Goal: Transaction & Acquisition: Purchase product/service

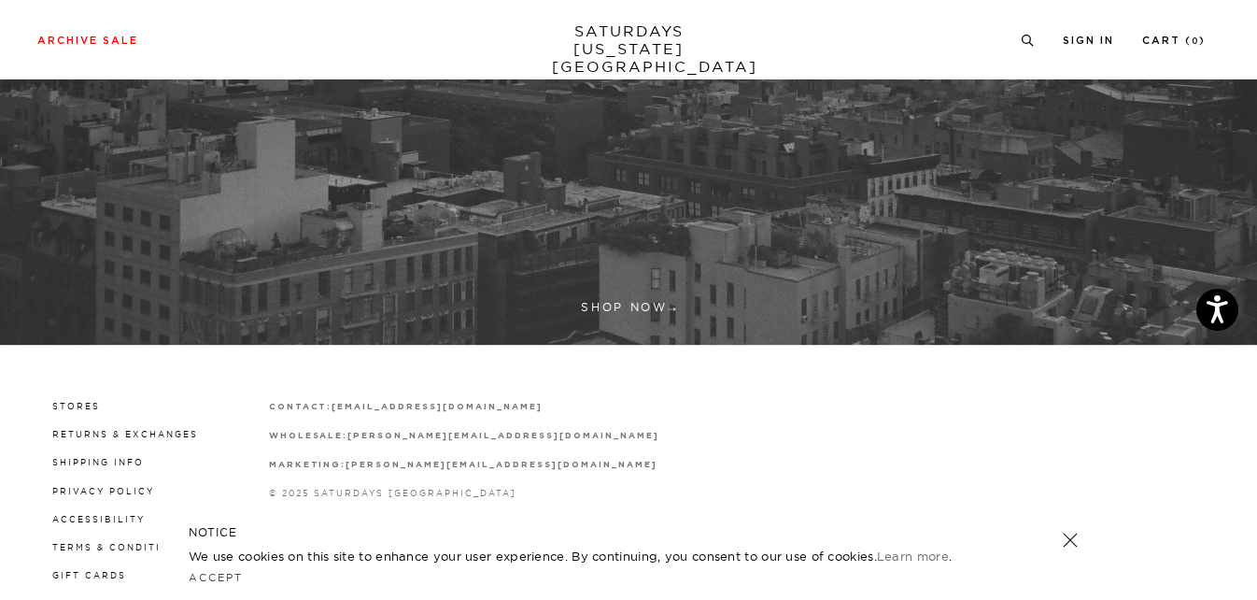
scroll to position [554, 0]
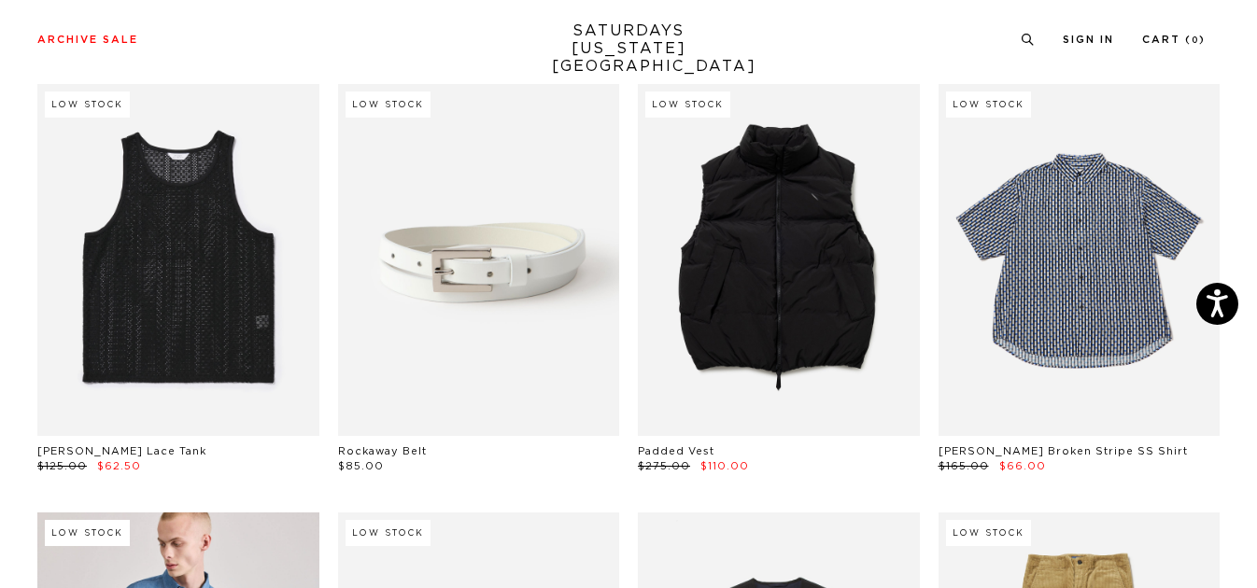
scroll to position [538, 0]
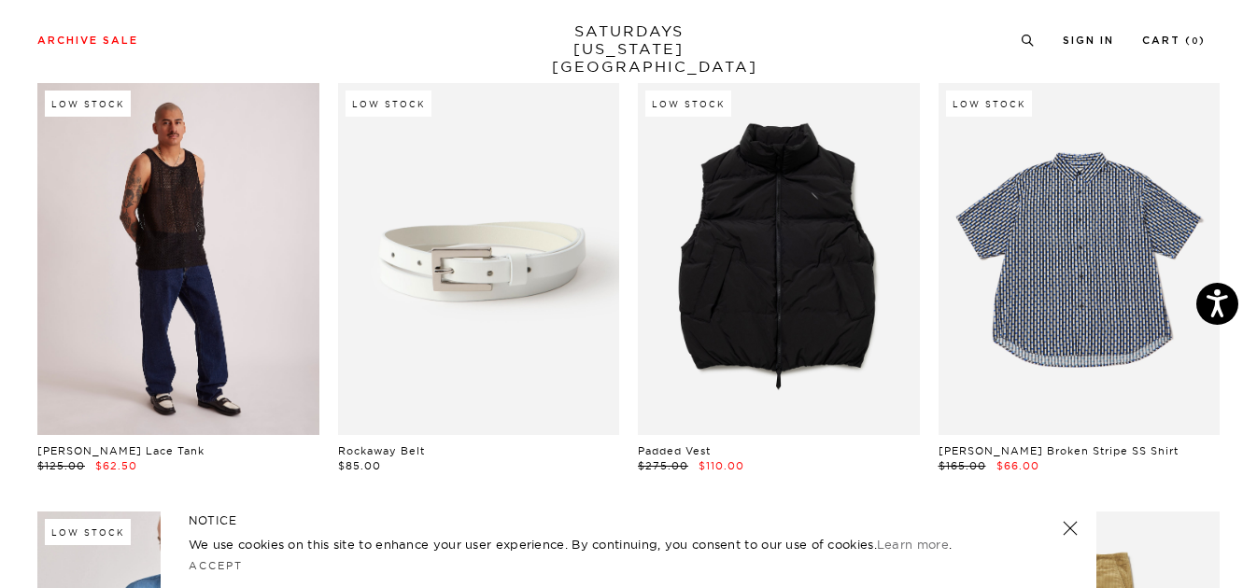
click at [162, 302] on link at bounding box center [178, 259] width 282 height 352
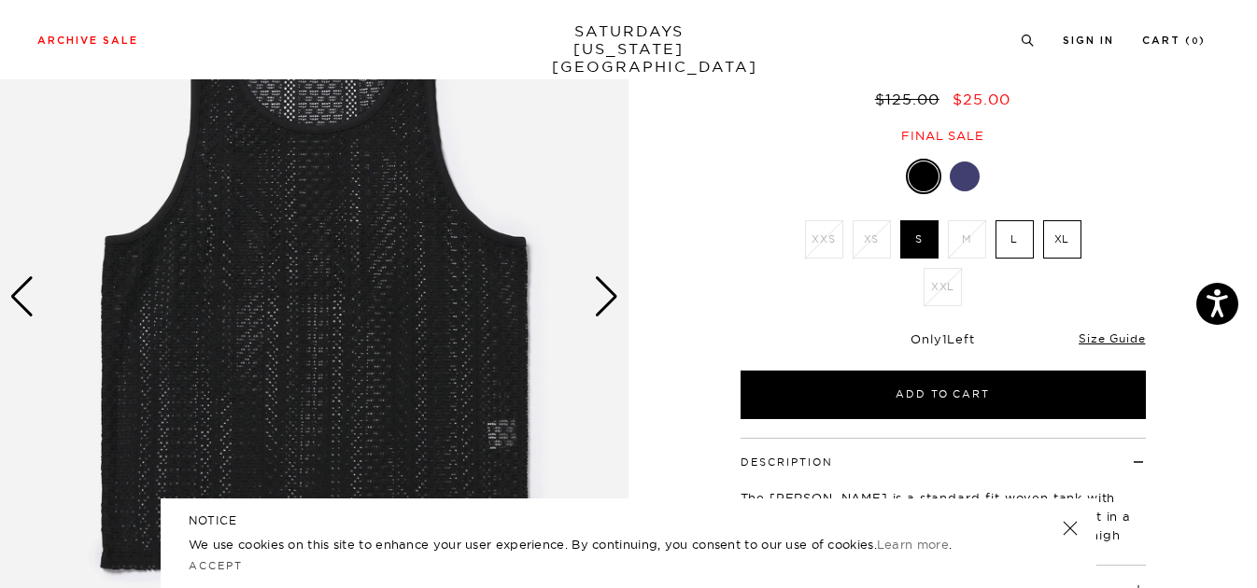
scroll to position [191, 0]
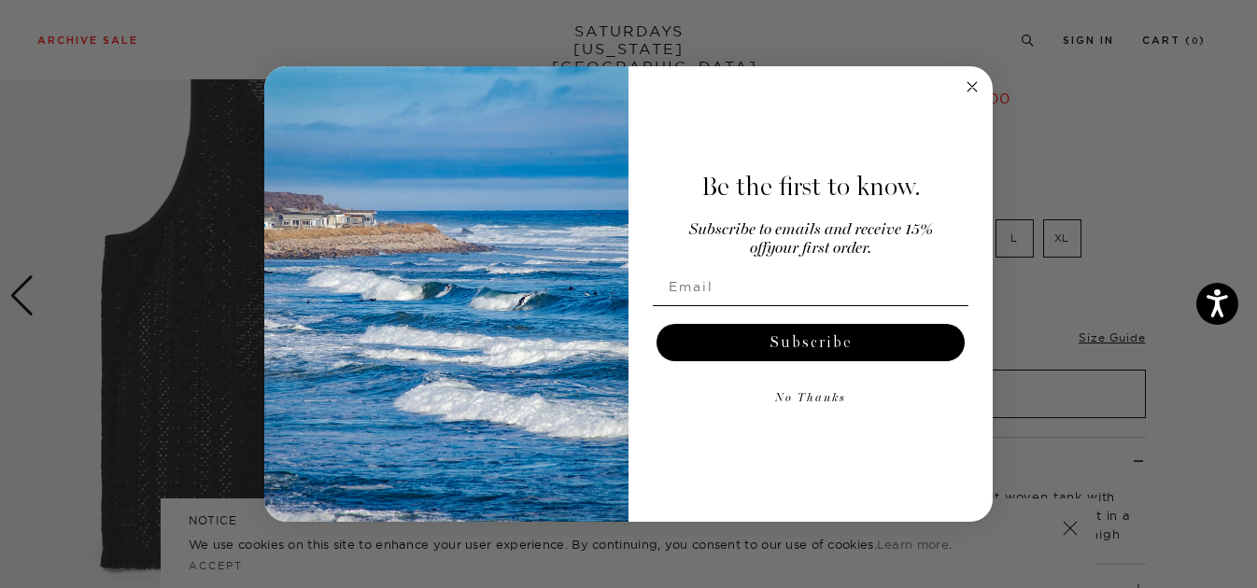
click at [829, 368] on div "Subscribe" at bounding box center [810, 343] width 327 height 56
click at [789, 401] on button "No Thanks" at bounding box center [811, 398] width 316 height 37
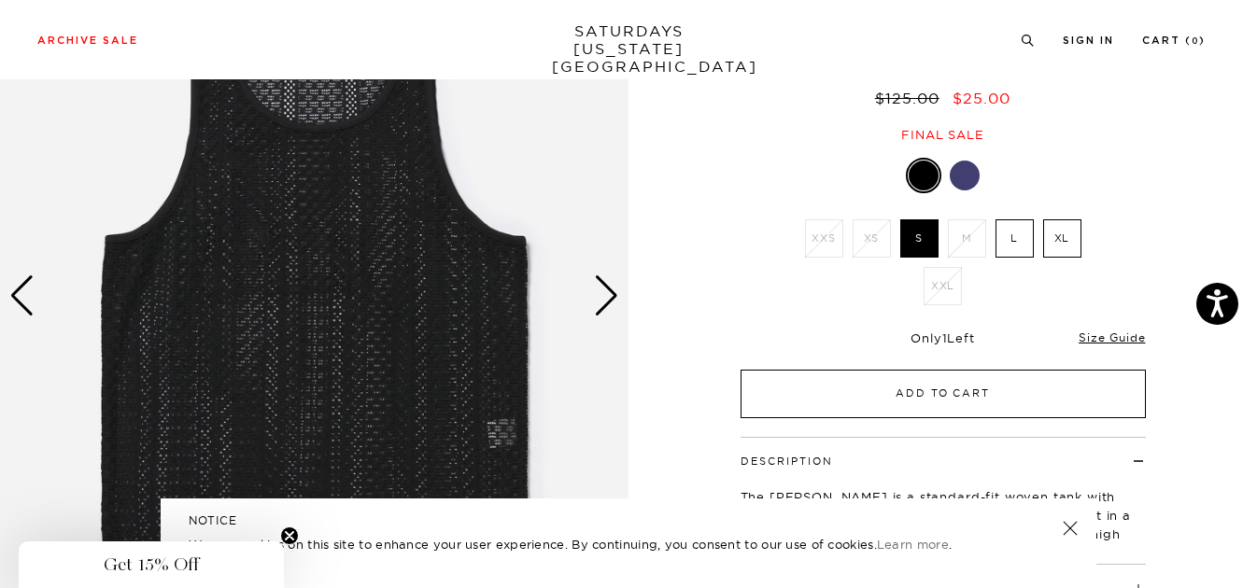
click at [914, 370] on button "Add to Cart" at bounding box center [943, 394] width 405 height 49
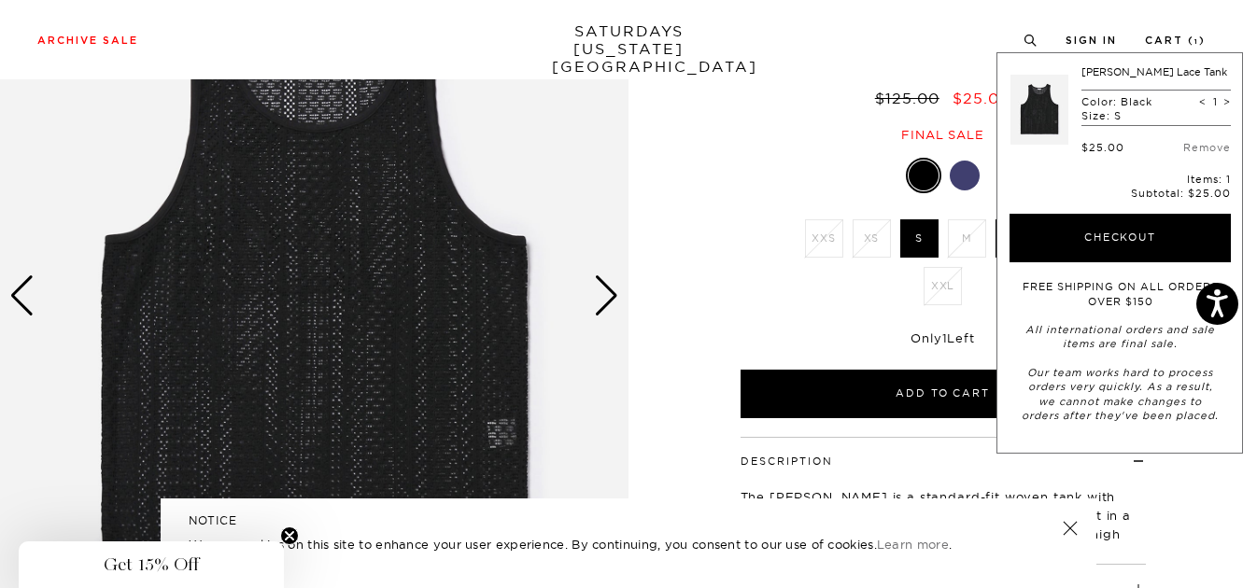
click at [384, 43] on div "Archive Sale Men's Tees Shirts Shorts Swim Knitwear Pants Sweats" at bounding box center [621, 39] width 1168 height 17
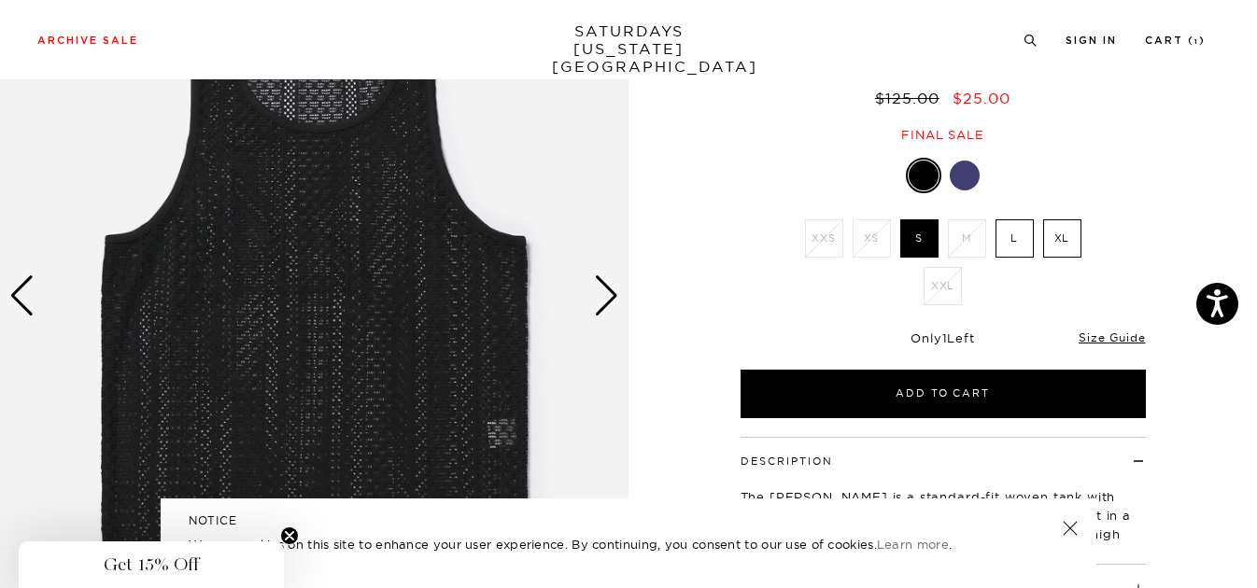
scroll to position [0, 0]
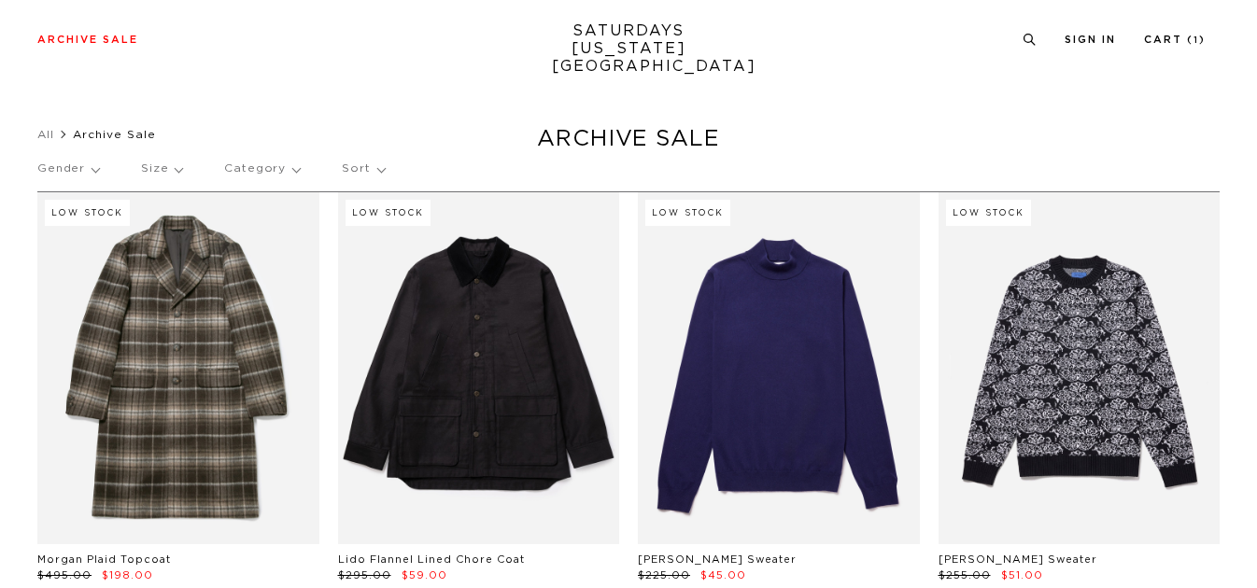
drag, startPoint x: 0, startPoint y: 0, endPoint x: 467, endPoint y: 309, distance: 560.1
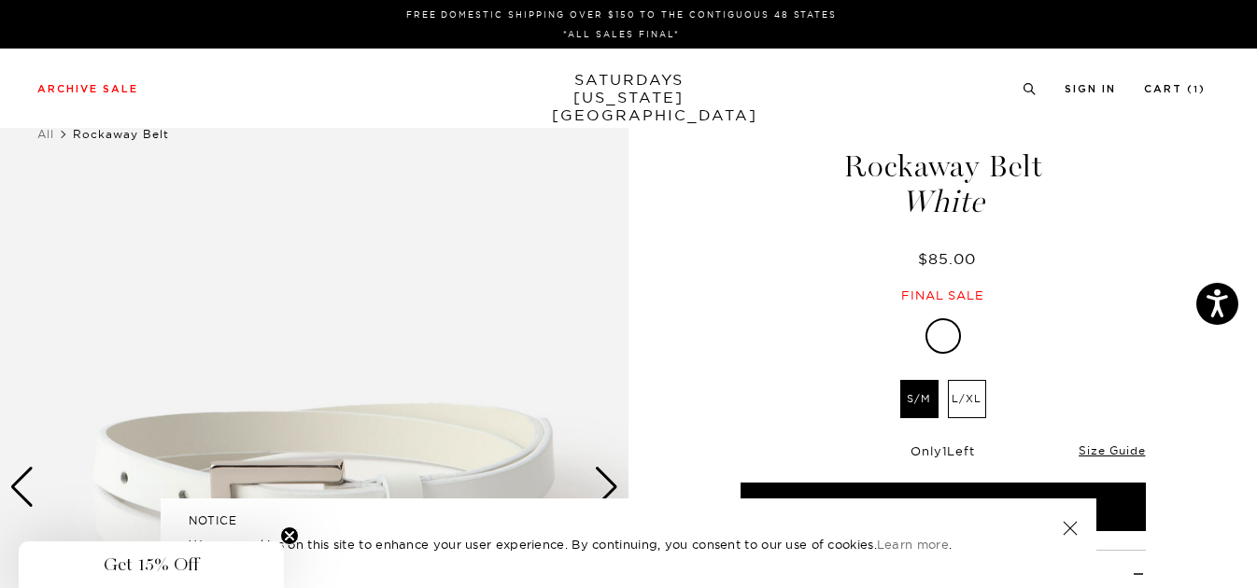
click at [1070, 527] on link at bounding box center [1070, 529] width 26 height 26
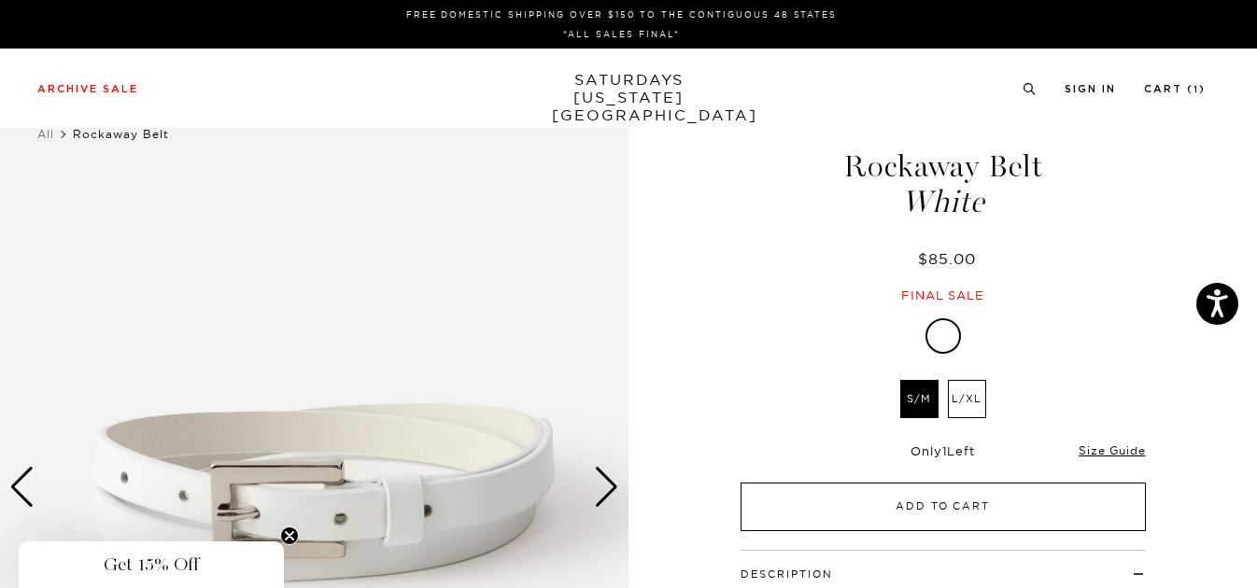
click at [970, 506] on button "Add to Cart" at bounding box center [943, 507] width 405 height 49
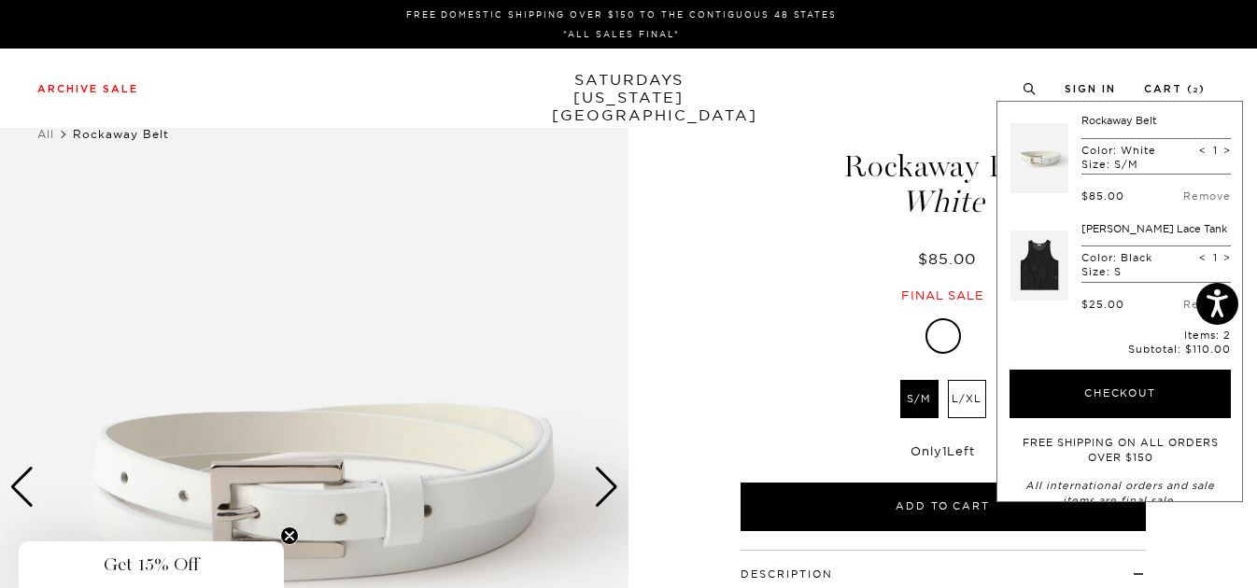
scroll to position [0, 7]
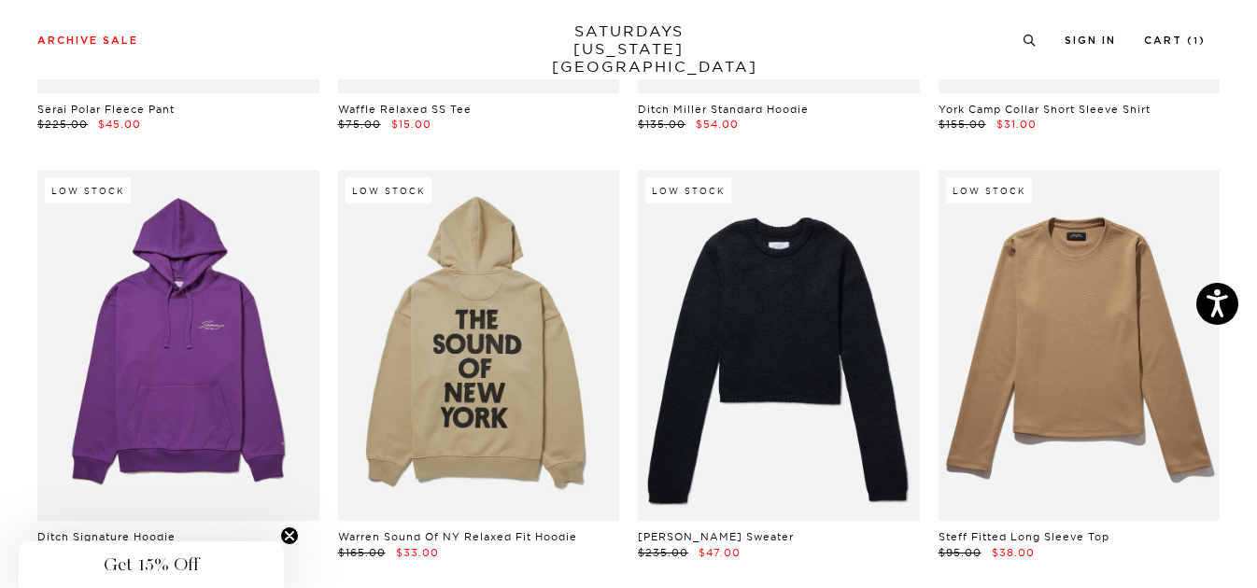
scroll to position [14184, 6]
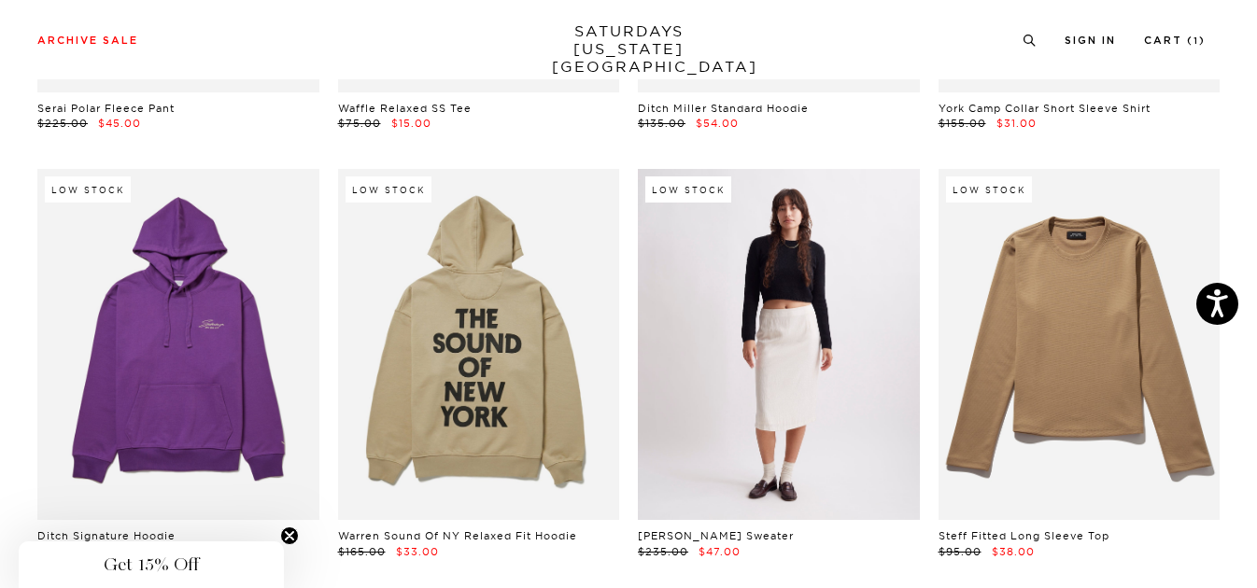
click at [759, 356] on link at bounding box center [779, 345] width 282 height 352
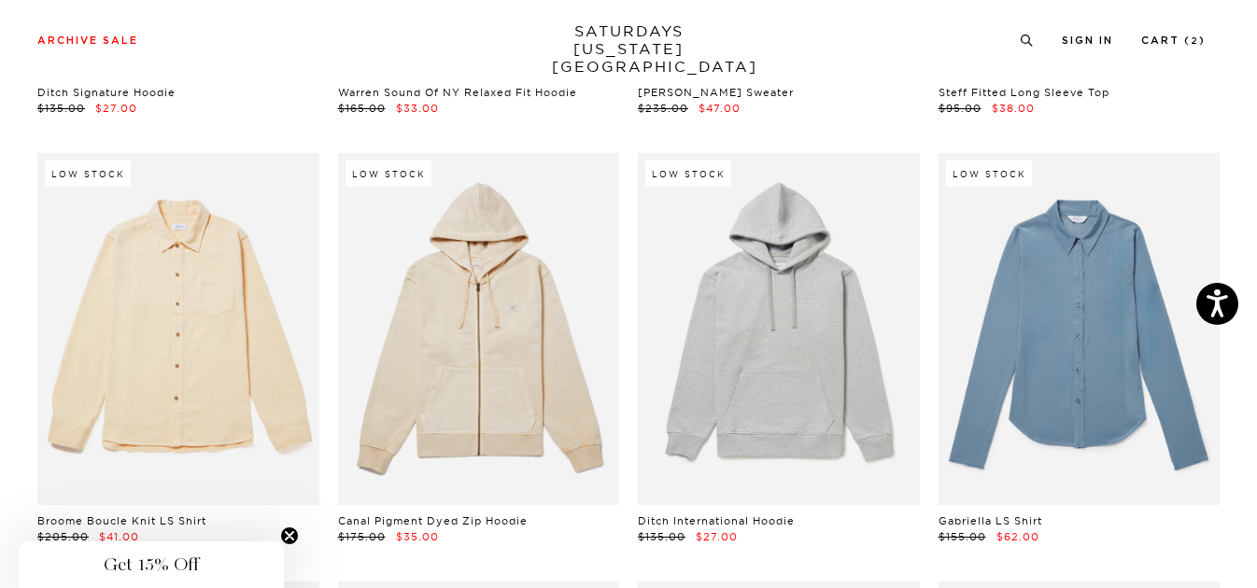
scroll to position [14626, 10]
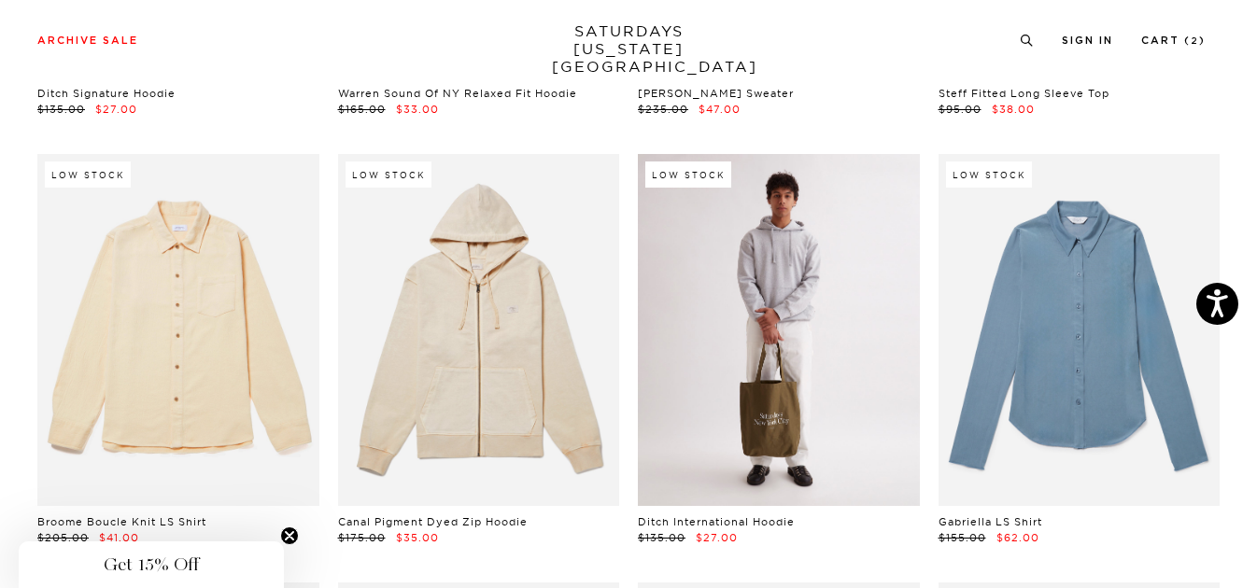
click at [812, 256] on link at bounding box center [779, 330] width 282 height 352
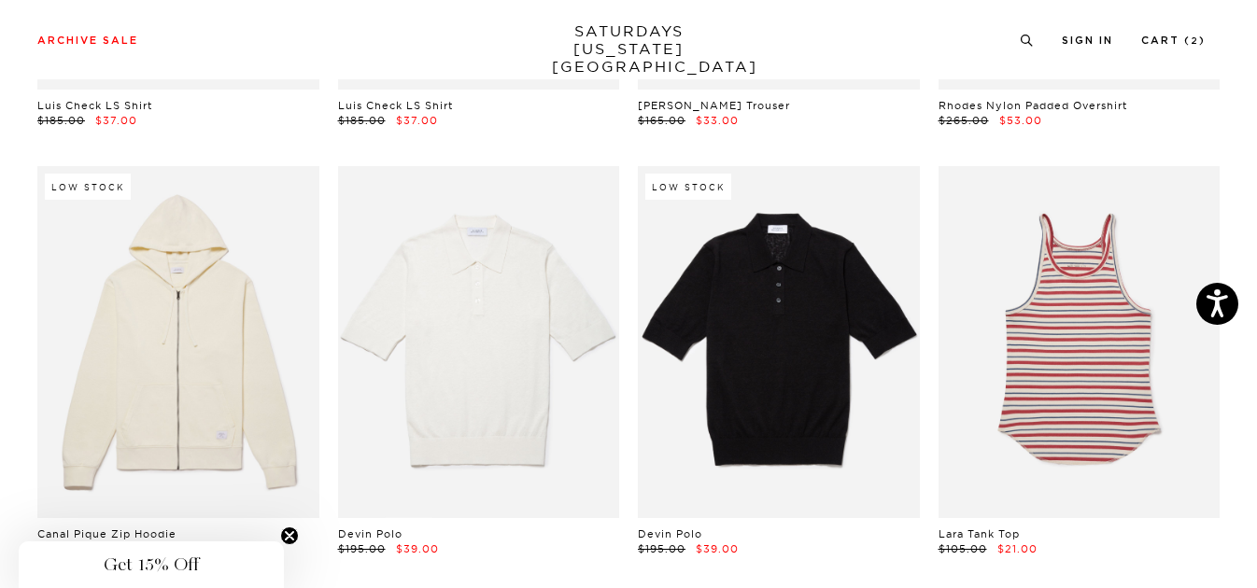
scroll to position [16760, 10]
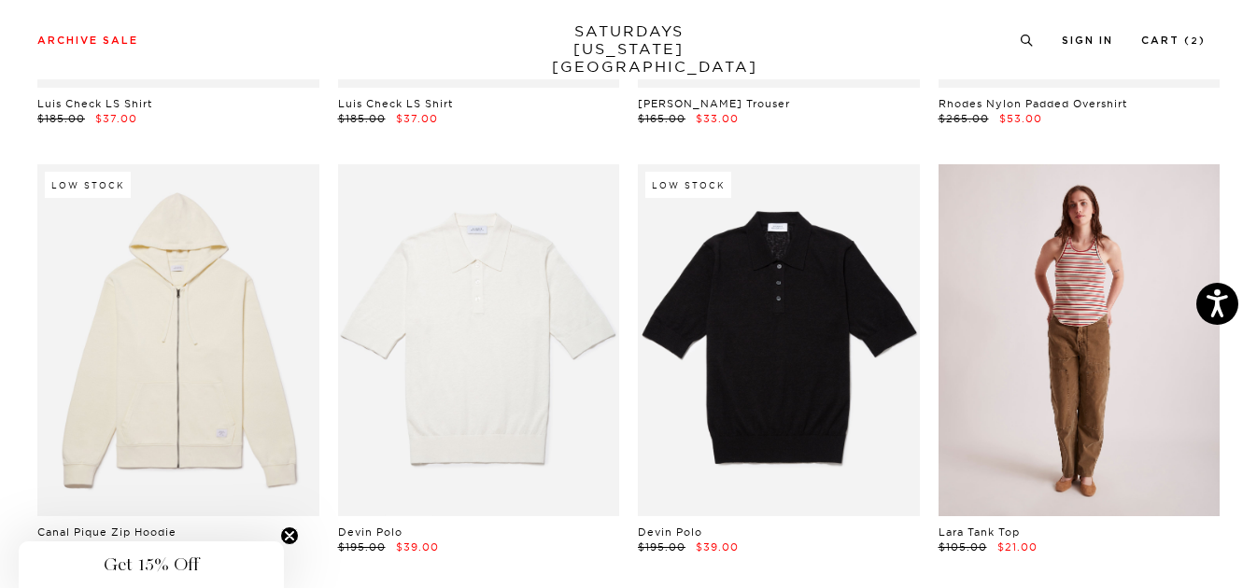
click at [1075, 349] on link at bounding box center [1080, 340] width 282 height 352
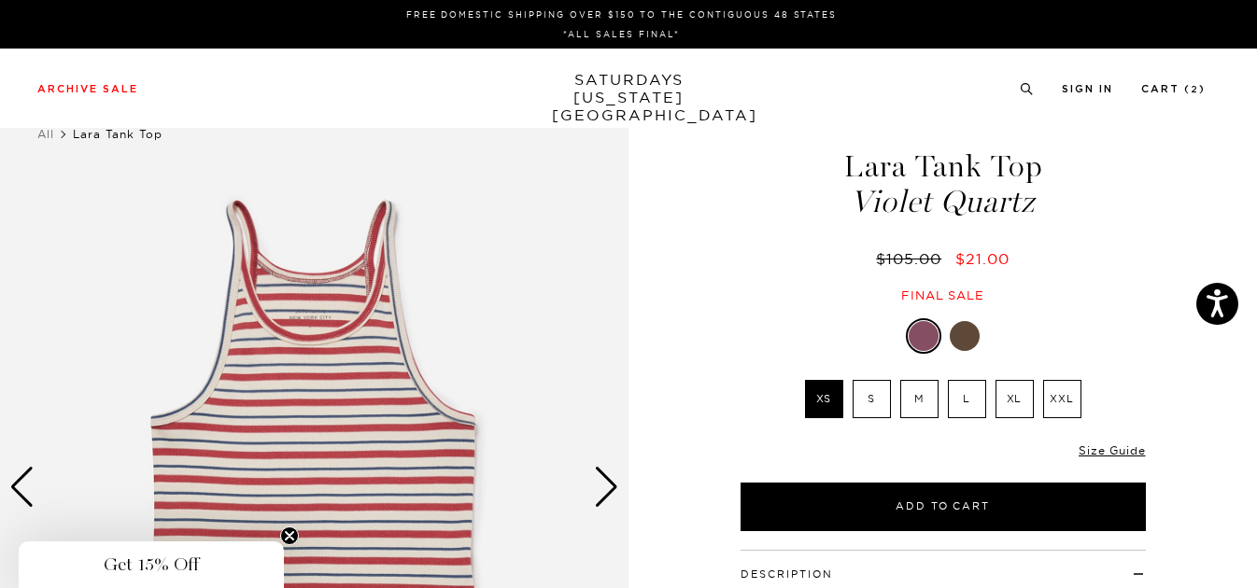
click at [967, 335] on div at bounding box center [965, 336] width 30 height 30
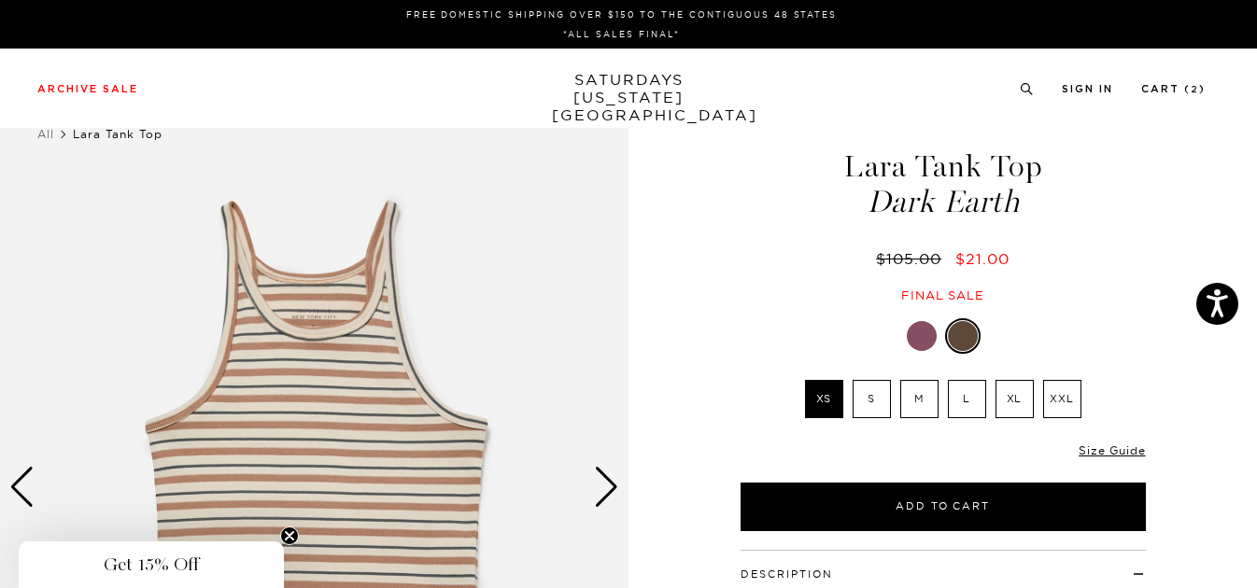
click at [915, 339] on div at bounding box center [922, 336] width 30 height 30
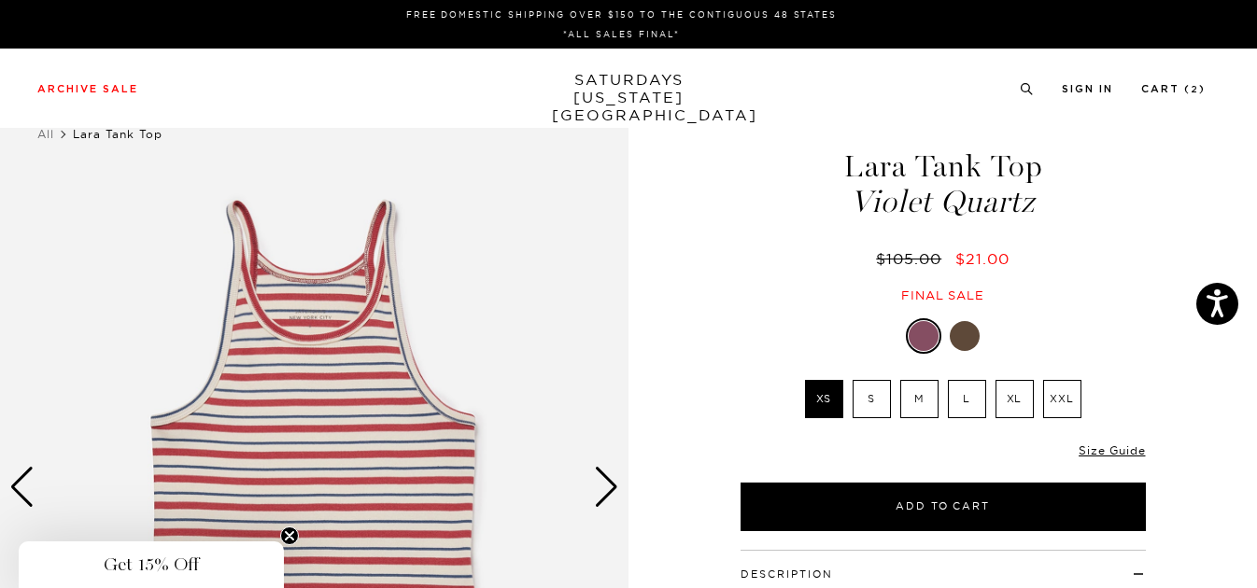
click at [869, 401] on label "S" at bounding box center [872, 399] width 38 height 38
click at [0, 0] on input "S" at bounding box center [0, 0] width 0 height 0
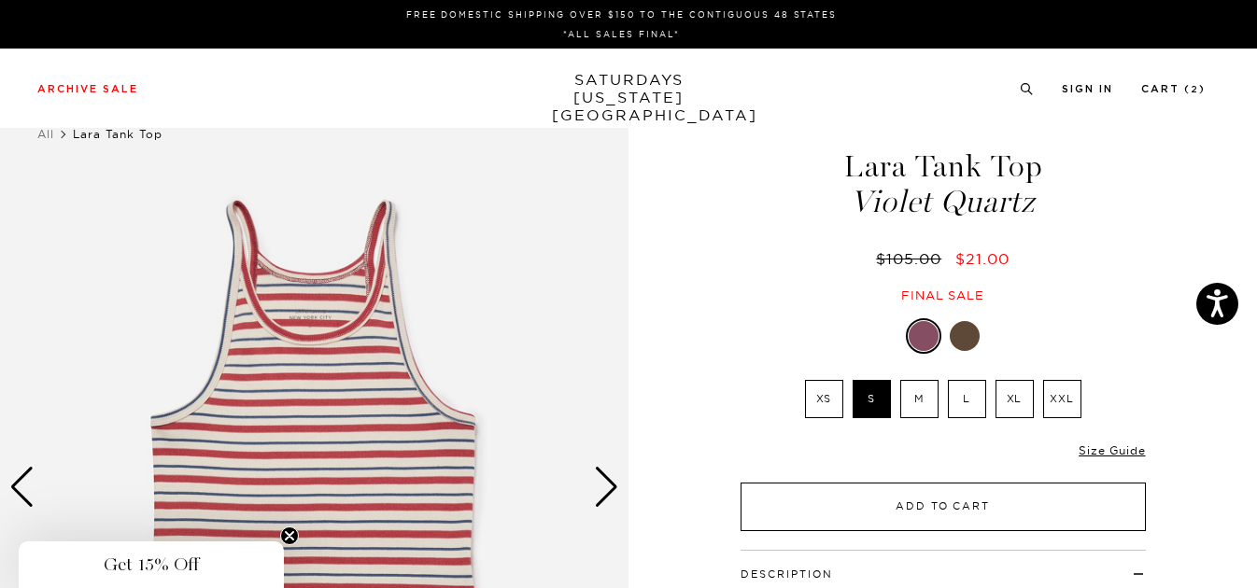
click at [912, 494] on button "Add to Cart" at bounding box center [943, 507] width 405 height 49
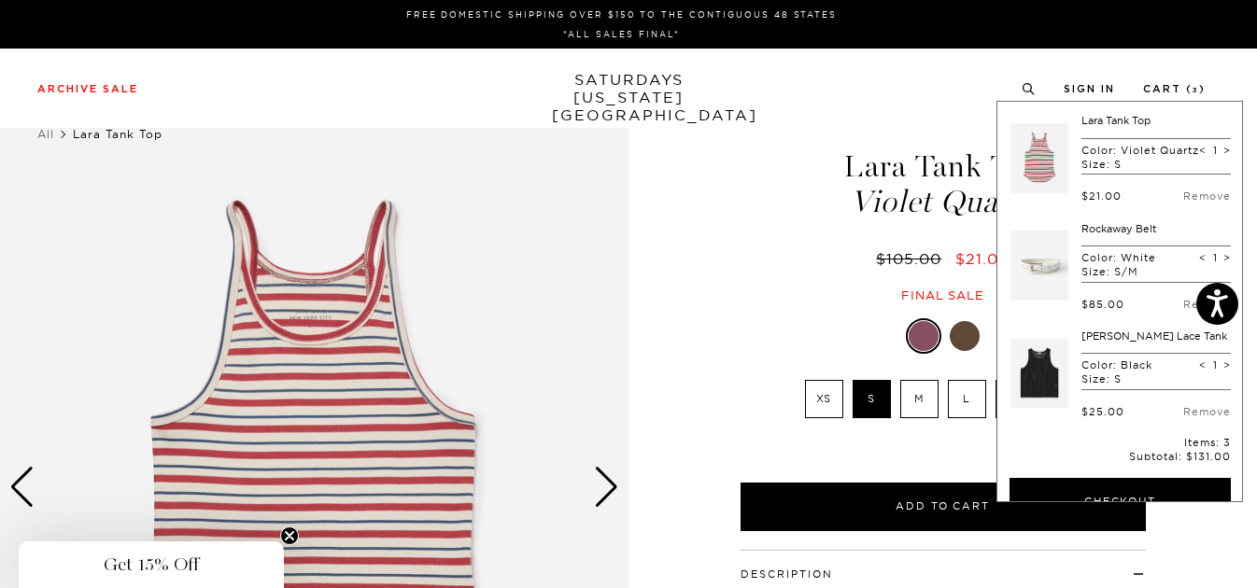
click at [970, 332] on div at bounding box center [965, 336] width 30 height 30
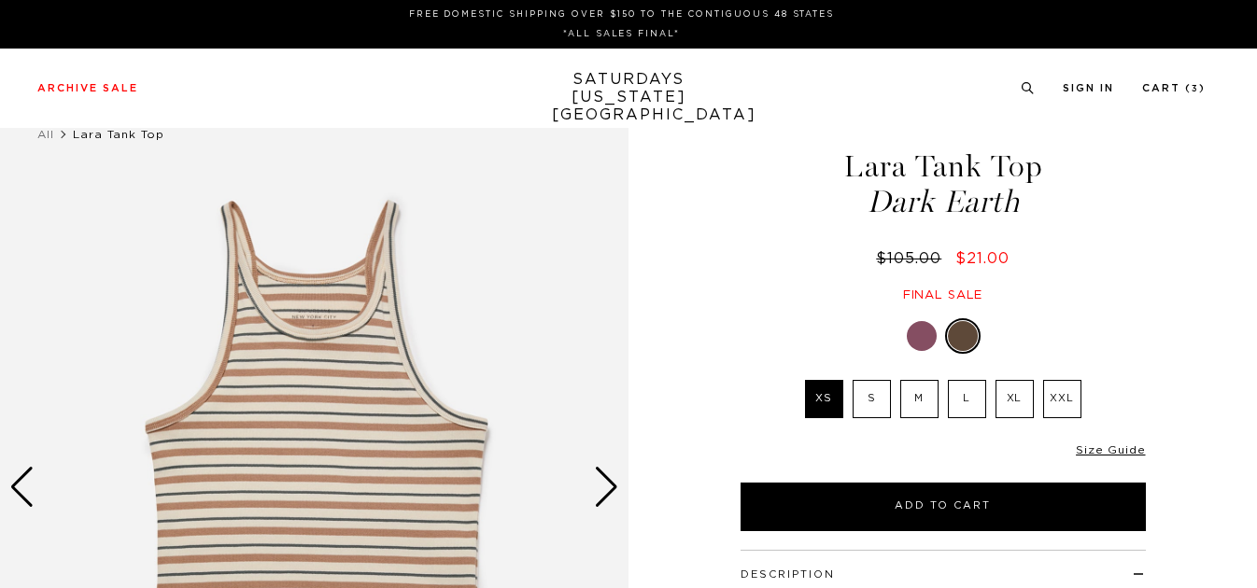
click at [897, 505] on button "Add to Cart" at bounding box center [943, 507] width 405 height 49
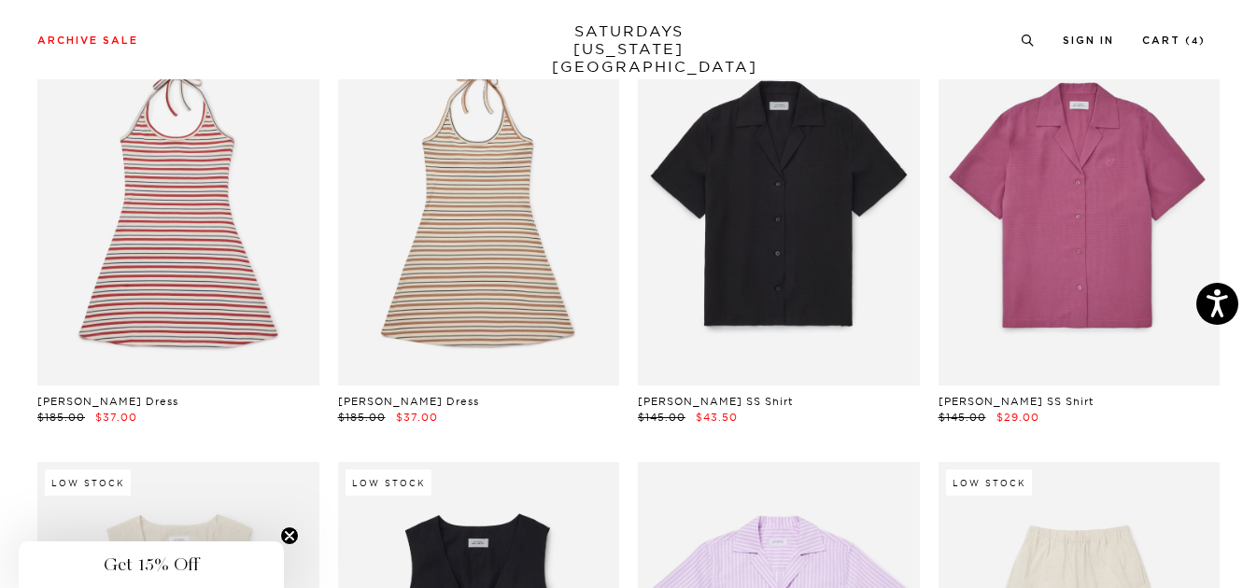
scroll to position [17748, 10]
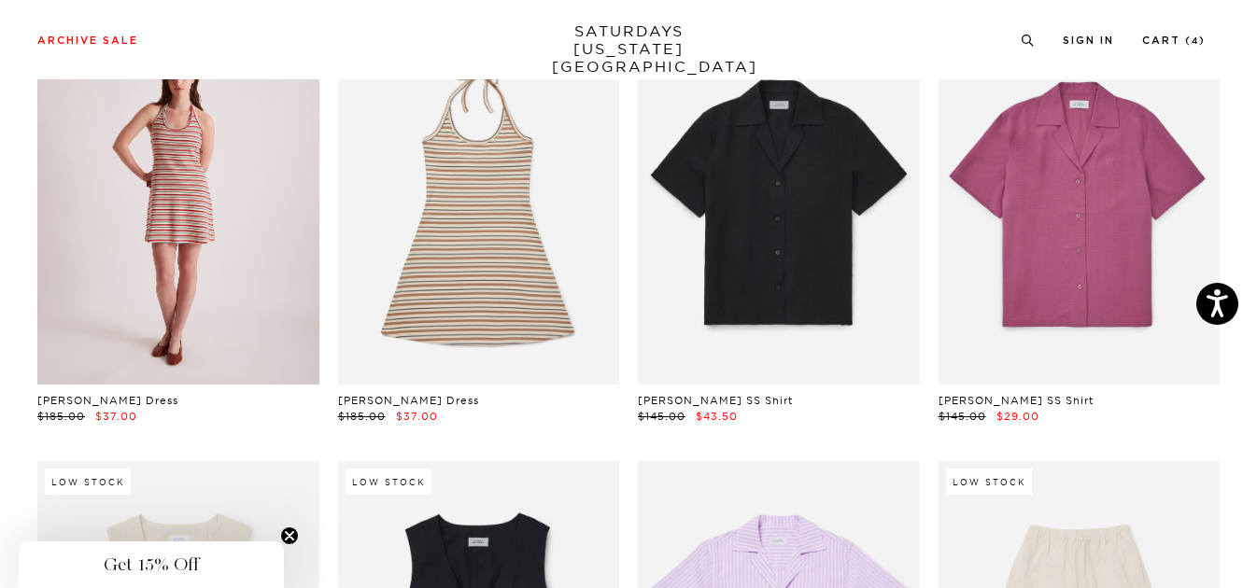
click at [190, 207] on link at bounding box center [178, 210] width 282 height 352
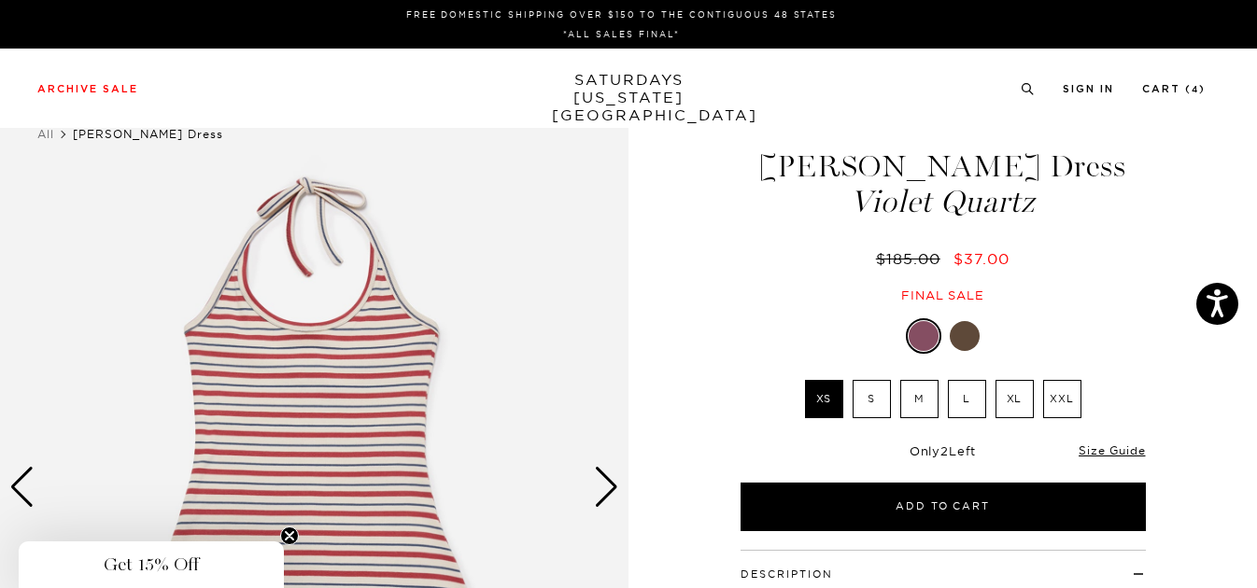
click at [870, 404] on label "S" at bounding box center [872, 399] width 38 height 38
click at [0, 0] on input "S" at bounding box center [0, 0] width 0 height 0
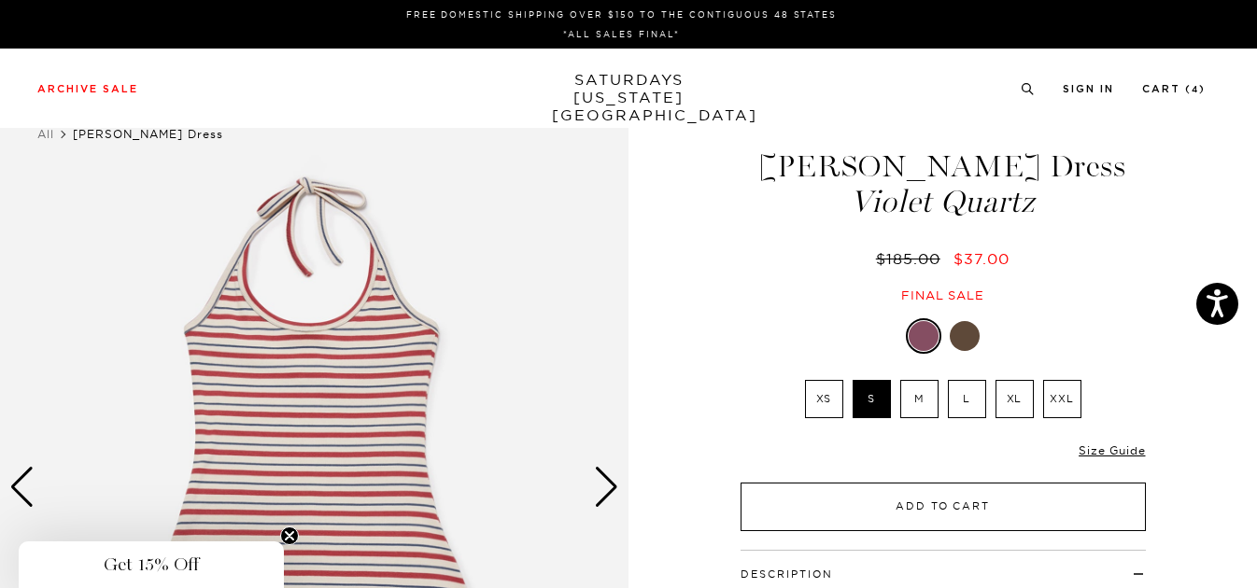
click at [891, 508] on button "Add to Cart" at bounding box center [943, 507] width 405 height 49
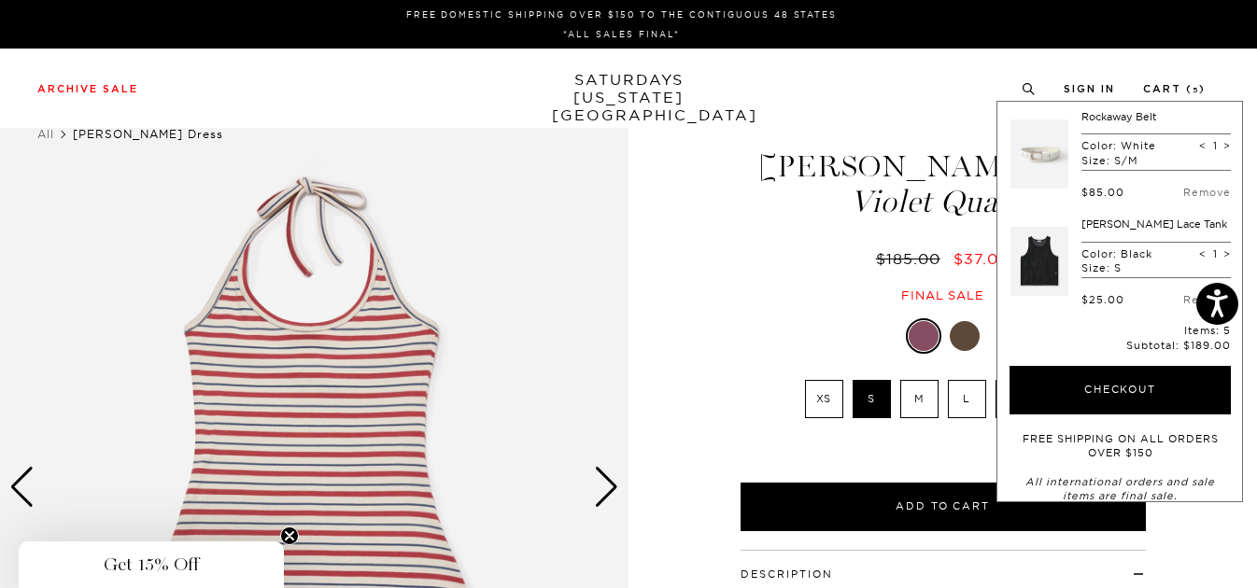
scroll to position [328, 0]
click at [1204, 198] on link "Remove" at bounding box center [1207, 191] width 48 height 13
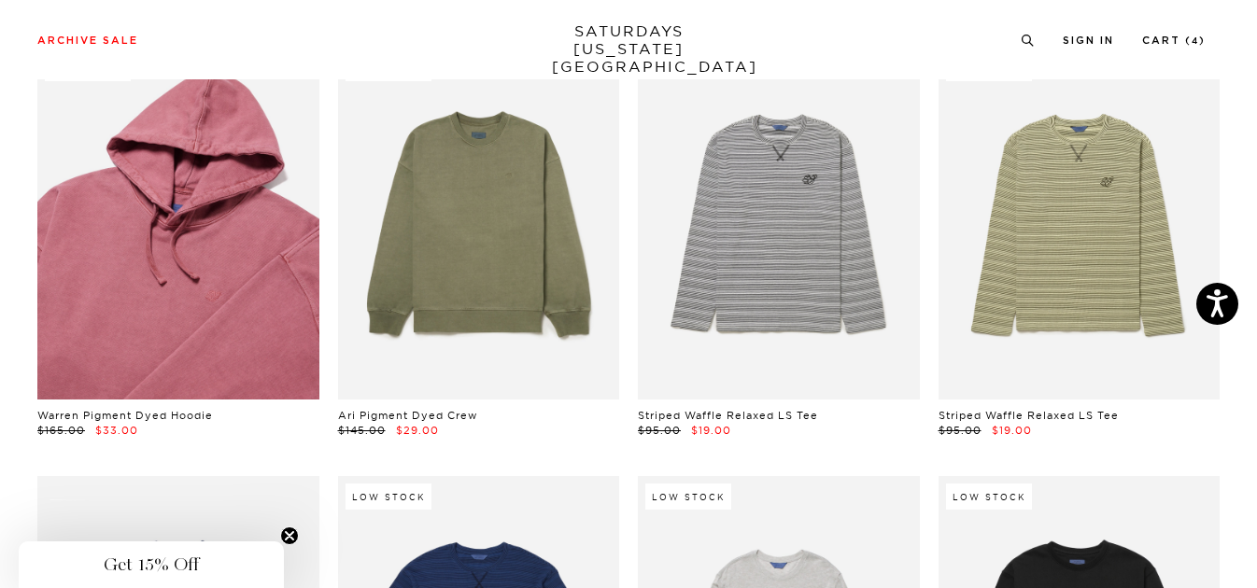
scroll to position [20304, 0]
click at [176, 234] on link at bounding box center [178, 225] width 282 height 352
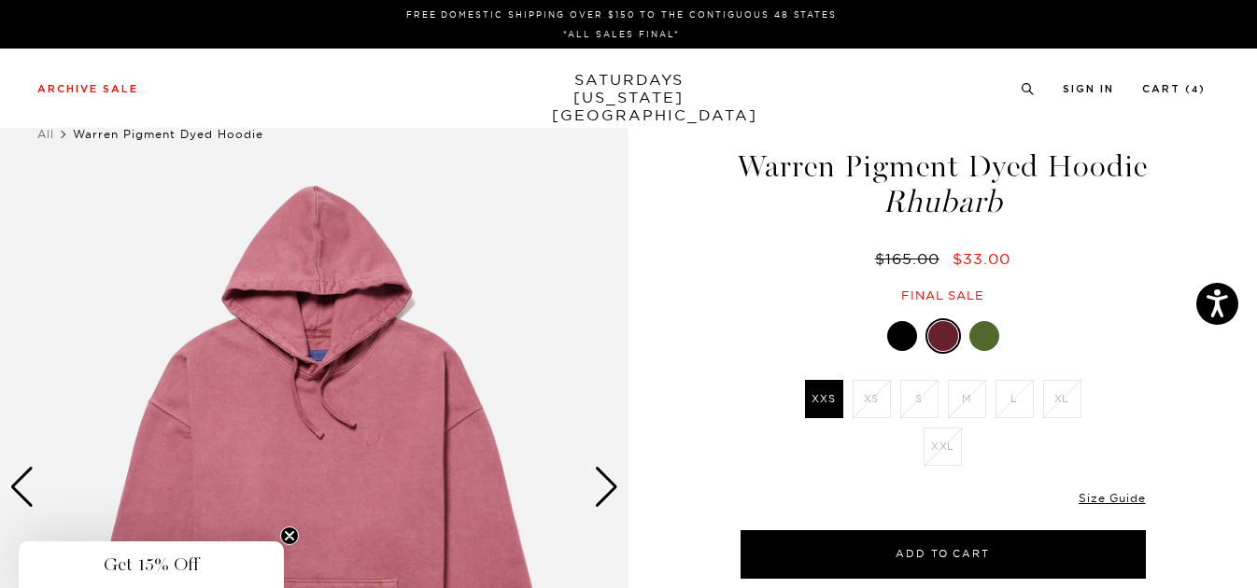
click at [983, 351] on div at bounding box center [985, 336] width 30 height 30
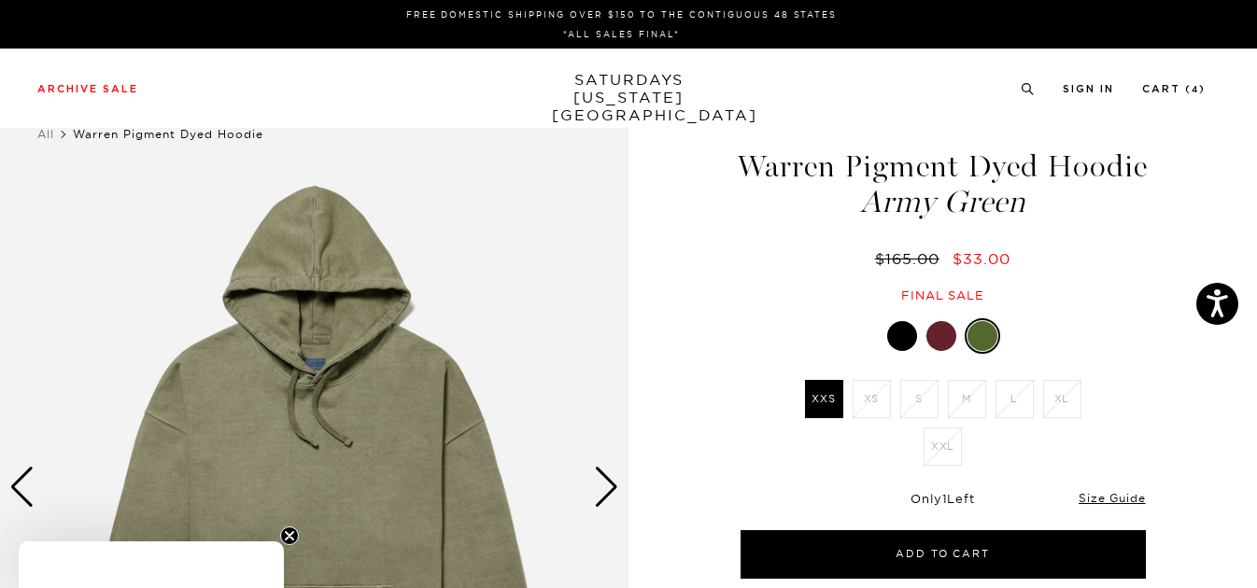
click at [898, 351] on div at bounding box center [902, 336] width 30 height 30
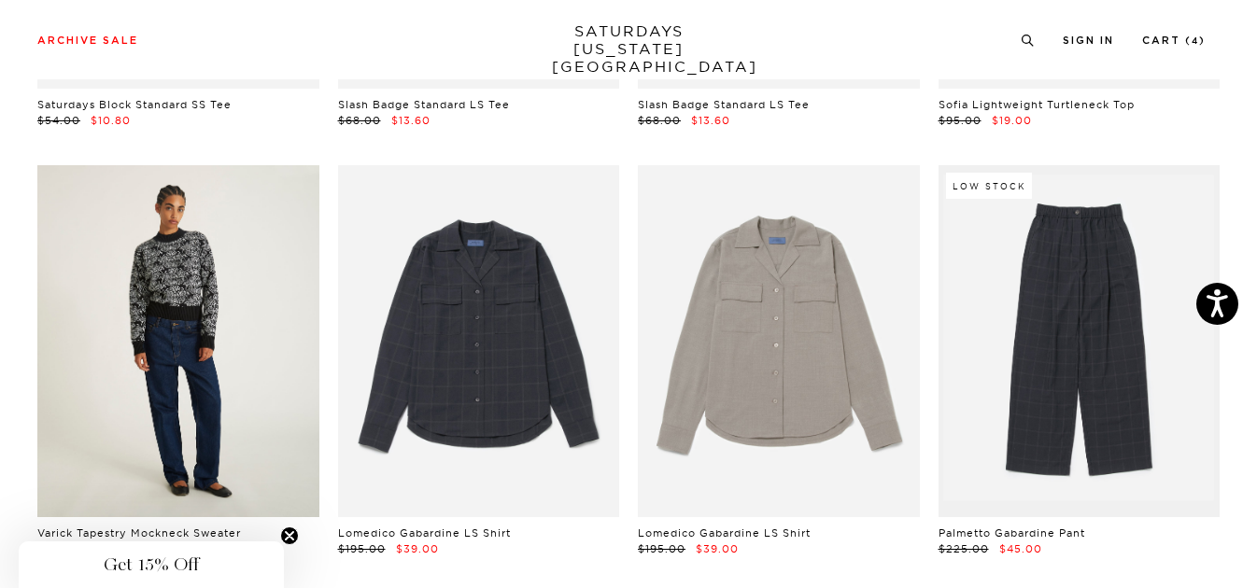
scroll to position [21472, 0]
click at [165, 207] on link at bounding box center [178, 342] width 282 height 352
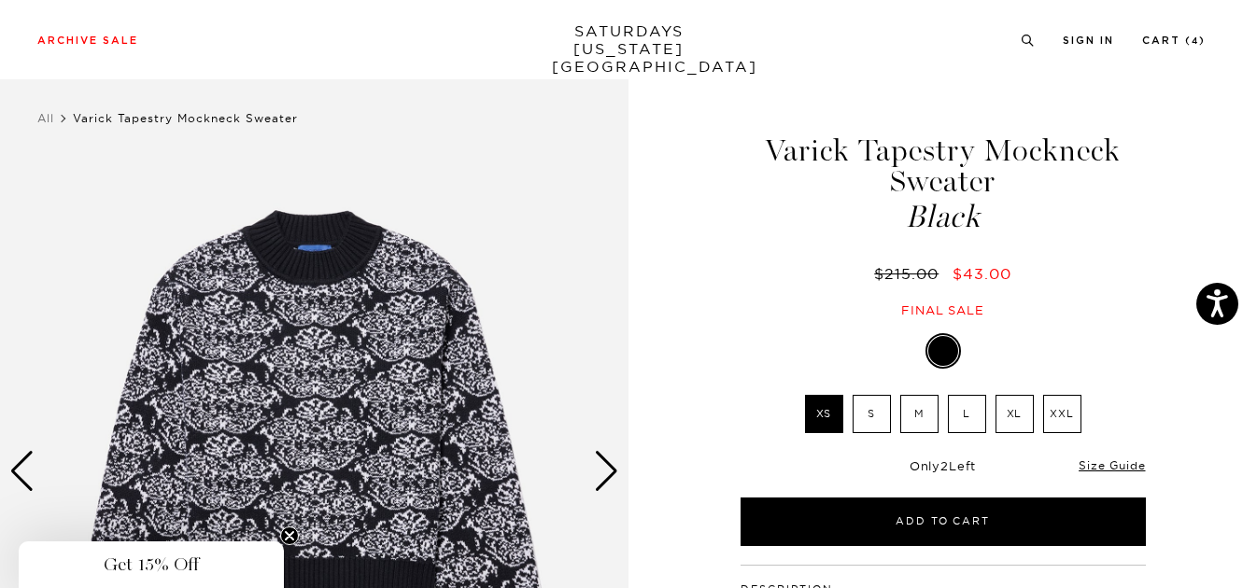
scroll to position [15, 0]
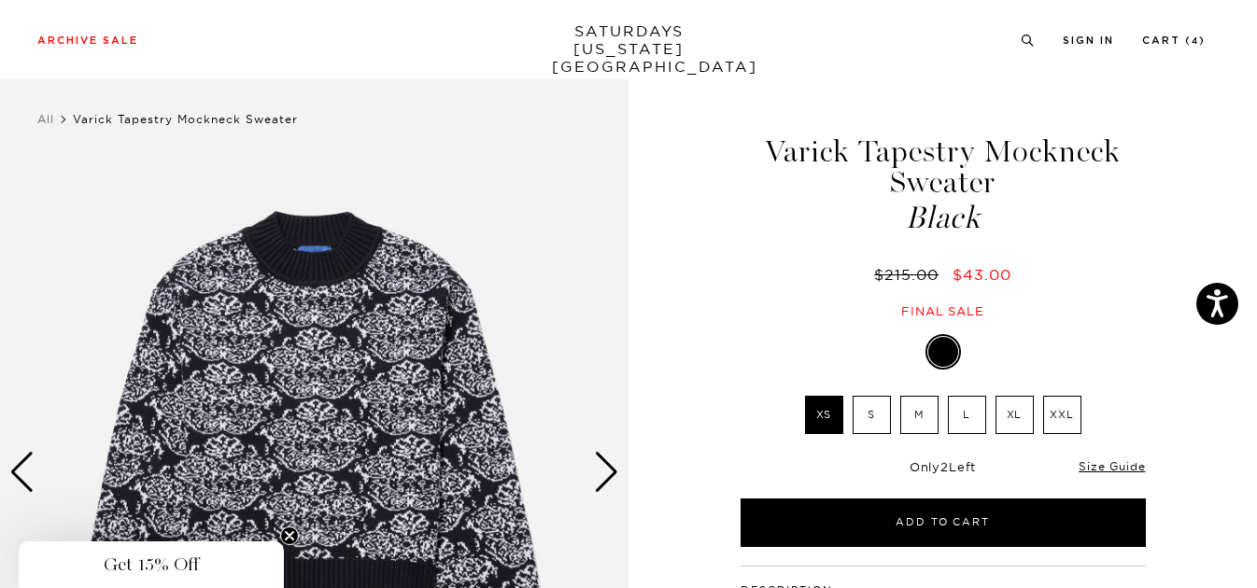
click at [878, 424] on label "S" at bounding box center [872, 415] width 38 height 38
click at [0, 0] on input "S" at bounding box center [0, 0] width 0 height 0
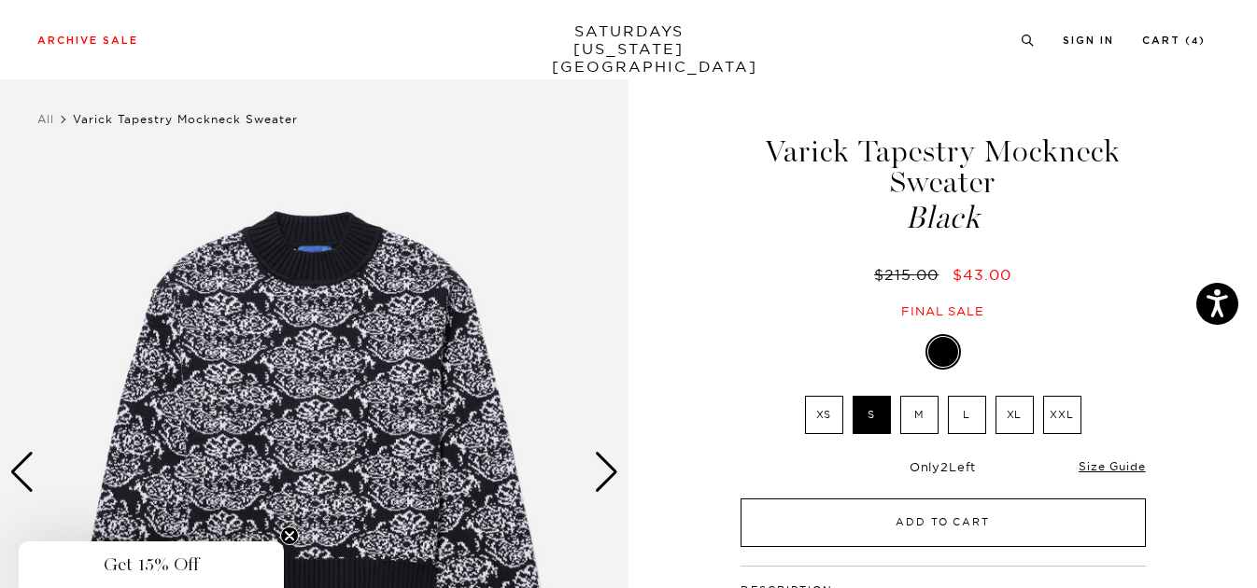
click at [901, 517] on button "Add to Cart" at bounding box center [943, 523] width 405 height 49
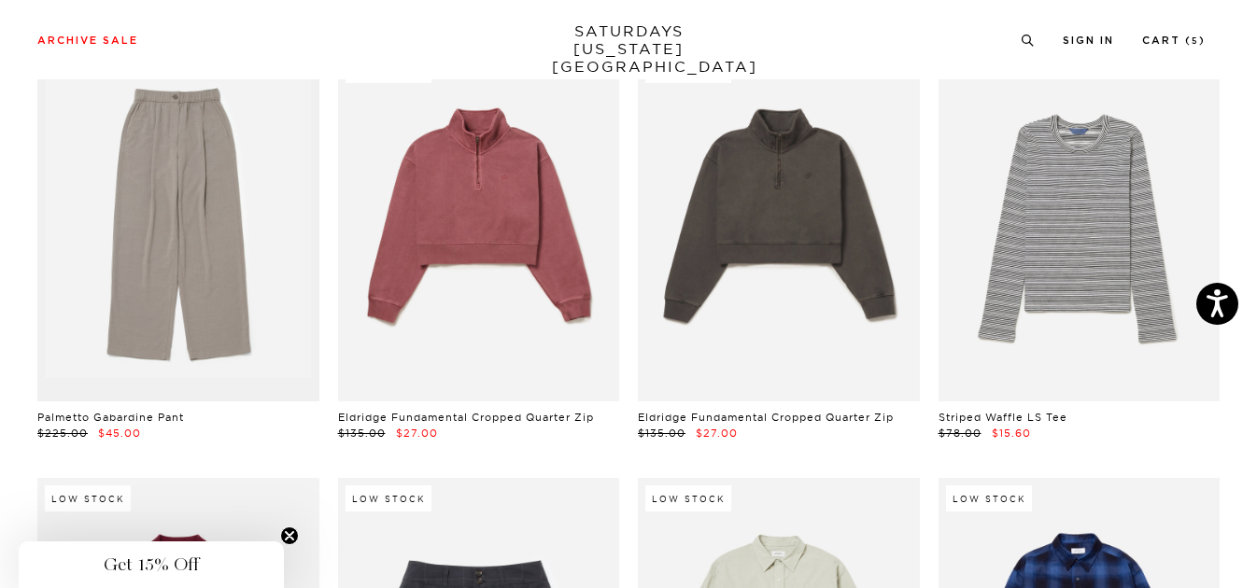
scroll to position [22018, 0]
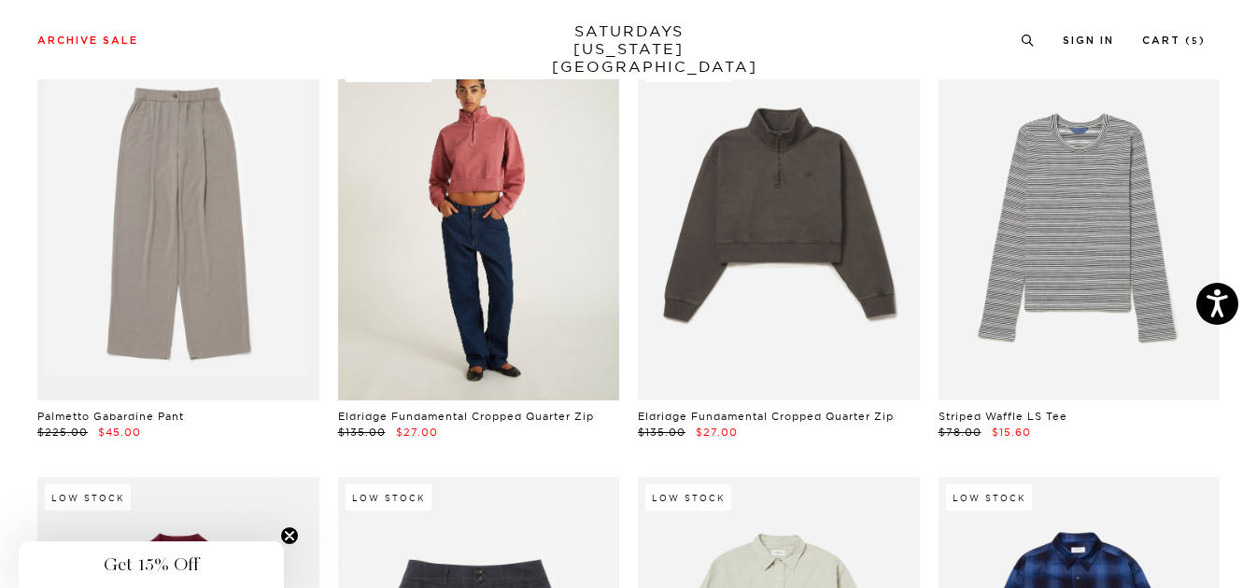
click at [482, 161] on link at bounding box center [479, 225] width 282 height 352
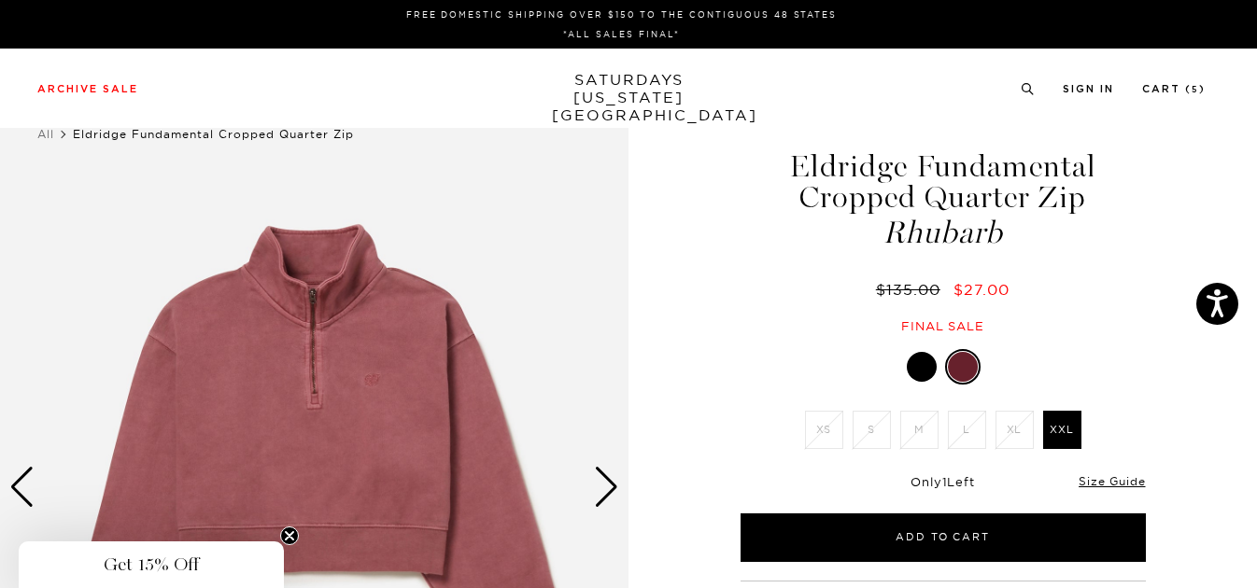
click at [925, 367] on div at bounding box center [922, 367] width 30 height 30
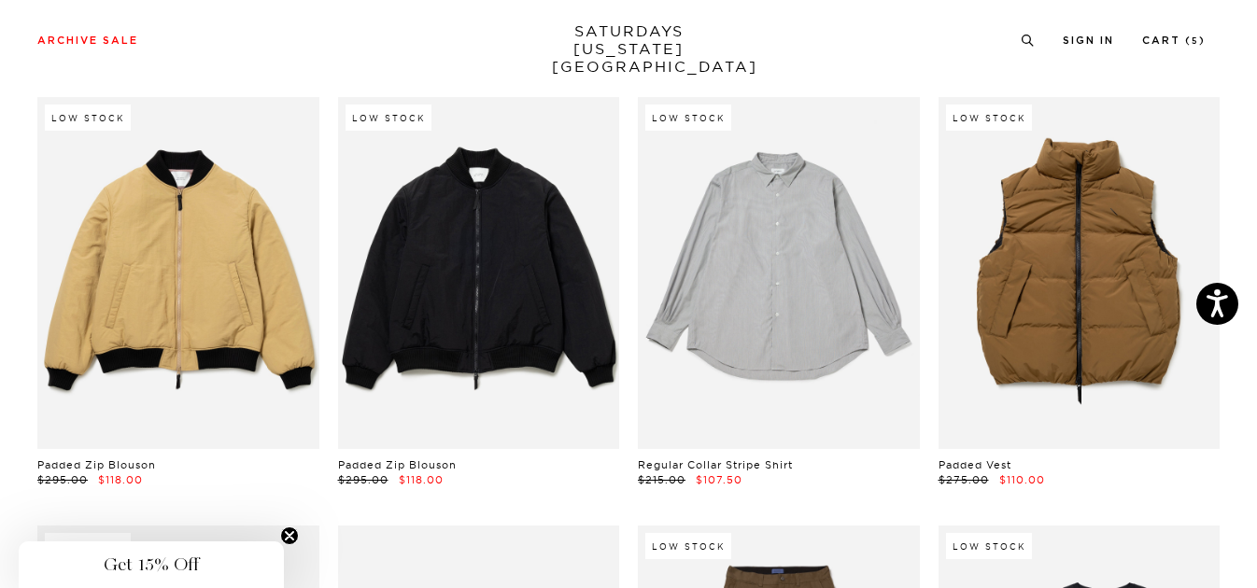
scroll to position [22830, 9]
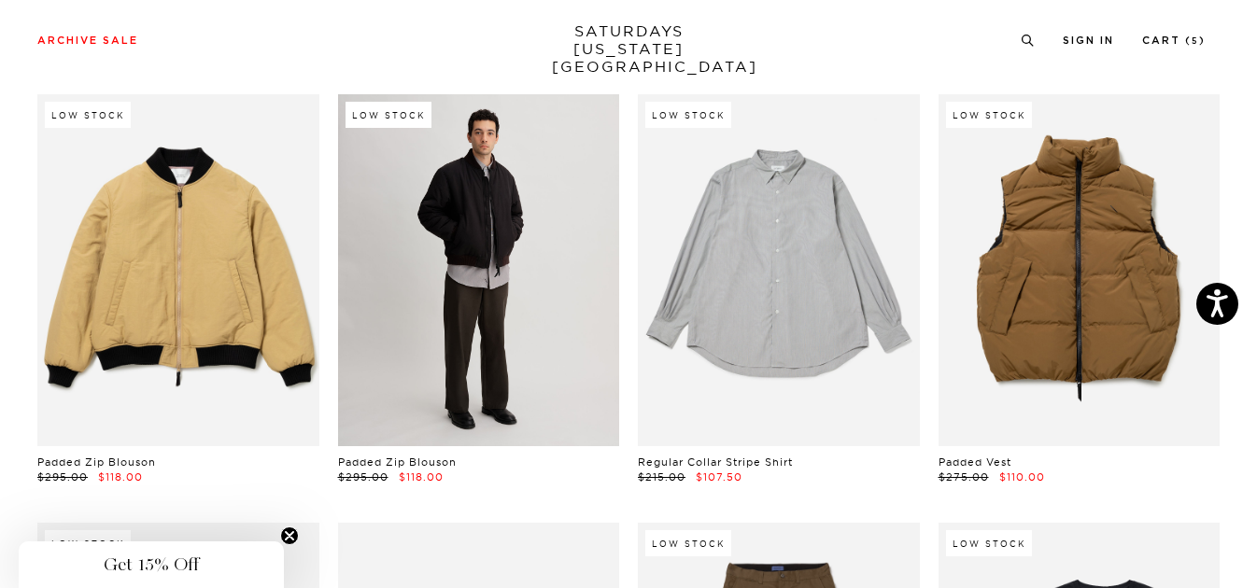
click at [474, 238] on link at bounding box center [479, 270] width 282 height 352
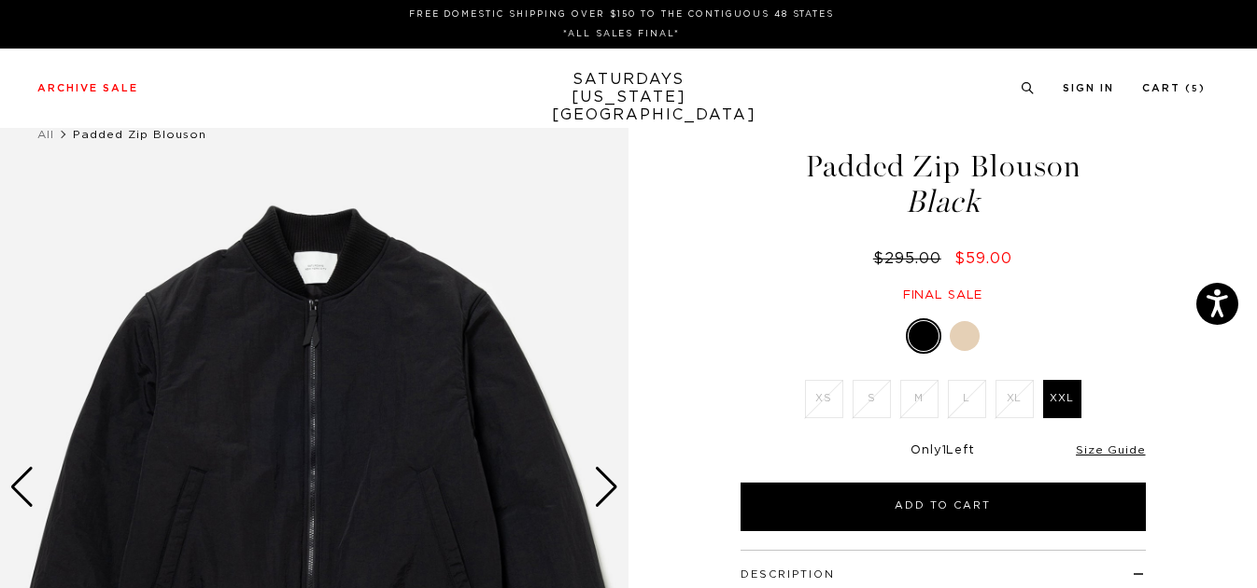
click at [969, 340] on div at bounding box center [965, 336] width 30 height 30
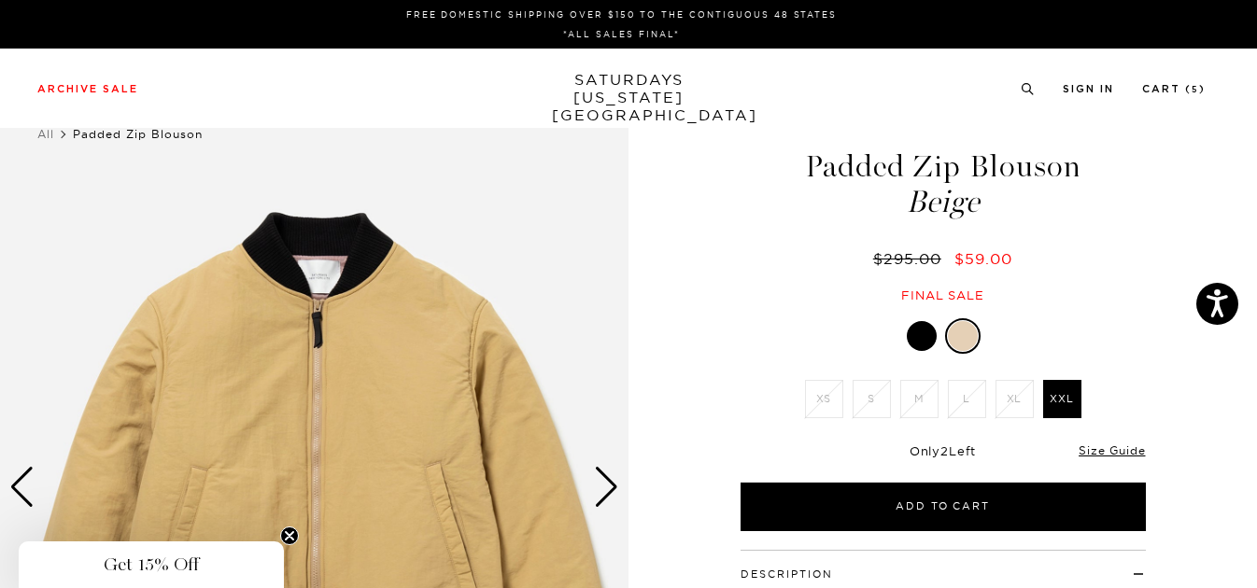
click at [922, 337] on div at bounding box center [922, 336] width 30 height 30
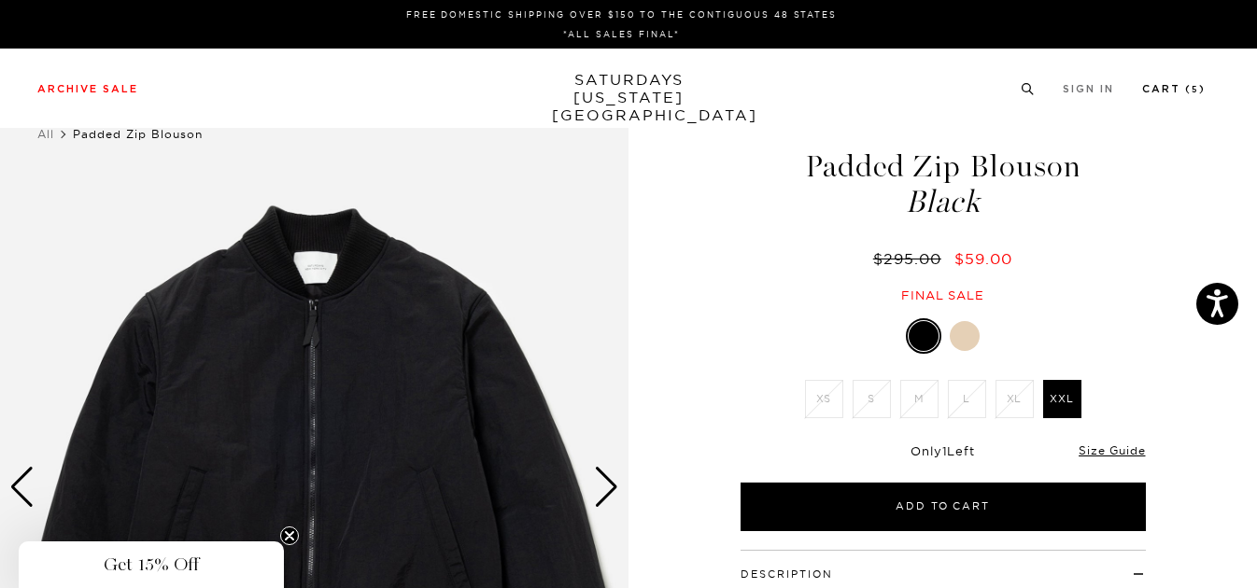
click at [1160, 86] on link "Cart ( 5 )" at bounding box center [1174, 89] width 64 height 10
